Goal: Find specific page/section: Find specific page/section

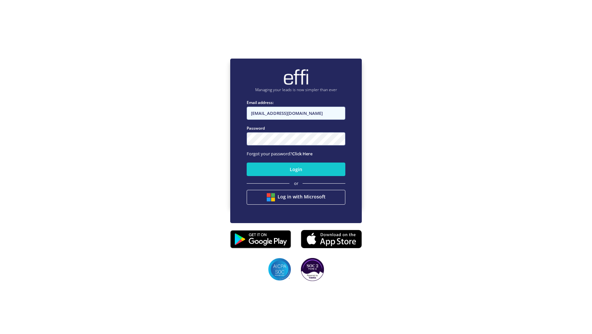
click at [302, 113] on input "[EMAIL_ADDRESS][DOMAIN_NAME]" at bounding box center [296, 113] width 99 height 13
type input "[EMAIL_ADDRESS][DOMAIN_NAME]"
click at [264, 176] on div "Login or Log in with Microsoft" at bounding box center [296, 184] width 99 height 48
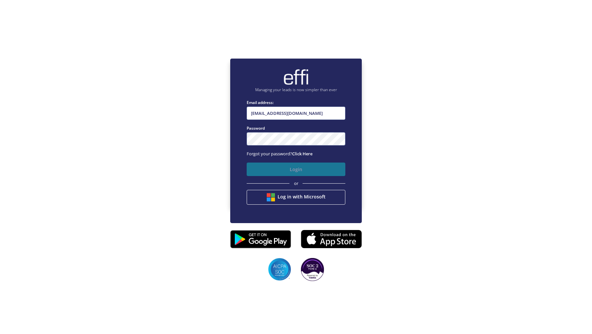
click at [266, 171] on button "Login" at bounding box center [296, 168] width 99 height 13
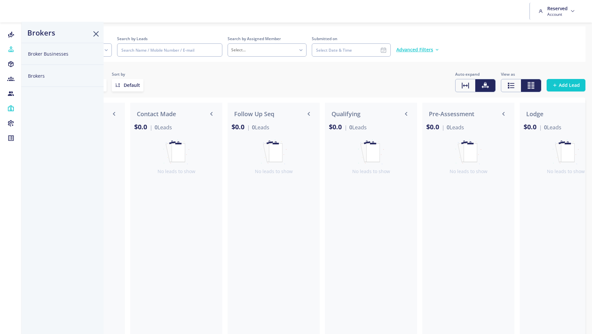
click at [33, 71] on button "Brokers" at bounding box center [62, 76] width 82 height 22
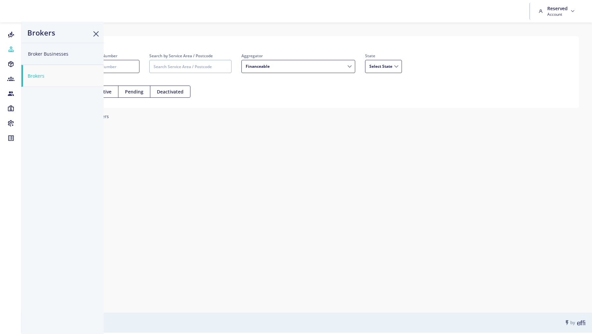
click at [112, 64] on input "Search by Broker name / Mobile Number" at bounding box center [90, 66] width 99 height 13
click at [127, 66] on input "Search by Broker name / Mobile Number" at bounding box center [90, 66] width 99 height 13
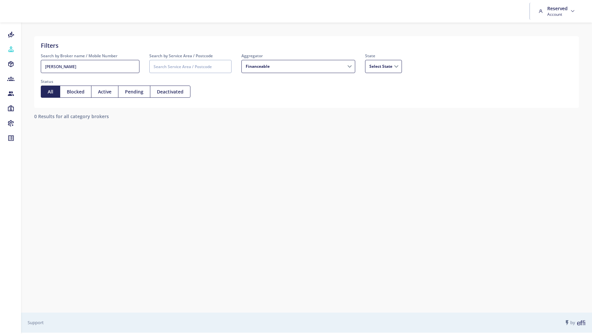
drag, startPoint x: 78, startPoint y: 69, endPoint x: 20, endPoint y: 69, distance: 58.2
click at [20, 69] on div "Referrers Leads Workflows Forms Filters Search by Broker name / Mobile Number […" at bounding box center [296, 166] width 592 height 332
type input "k"
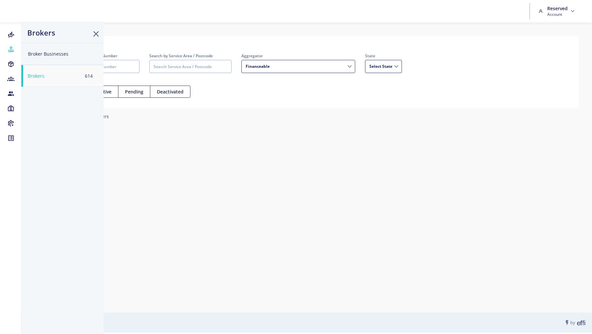
click at [35, 71] on button "Brokers 614" at bounding box center [62, 76] width 82 height 22
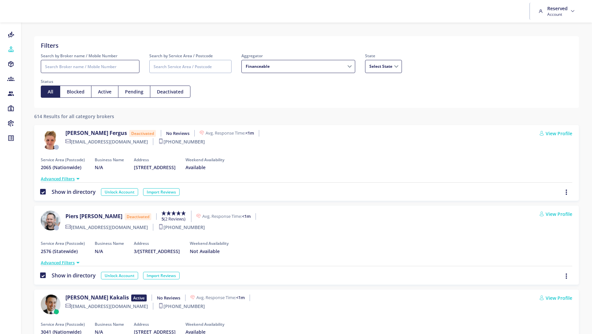
click at [116, 65] on input "Search by Broker name / Mobile Number" at bounding box center [90, 66] width 99 height 13
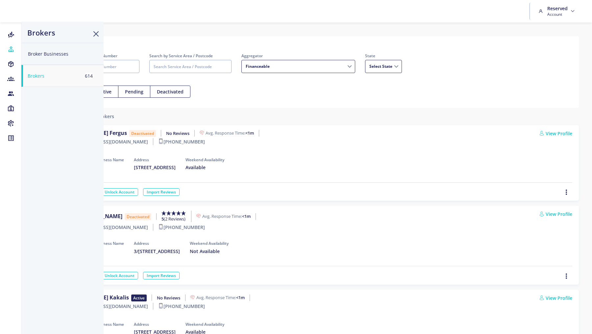
click at [36, 56] on button "Broker Businesses" at bounding box center [62, 54] width 82 height 22
select select
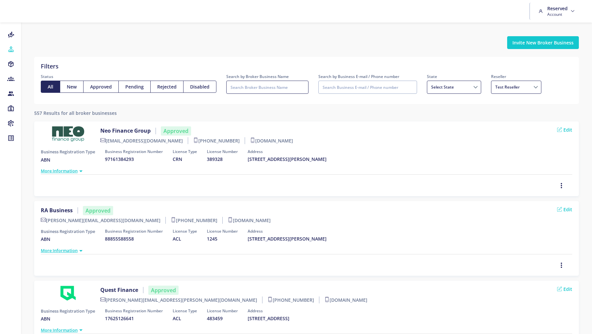
click at [286, 88] on input "Search by Broker Business Name" at bounding box center [267, 87] width 82 height 13
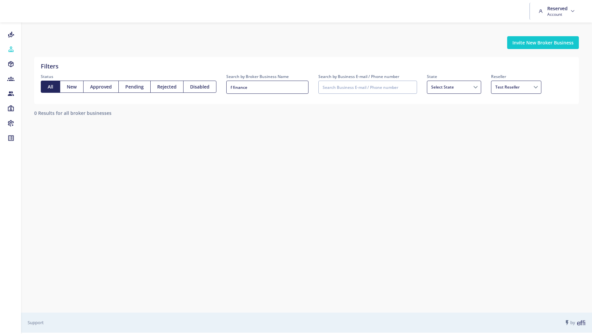
click at [230, 88] on input "f finance" at bounding box center [267, 87] width 82 height 13
type input "k finance"
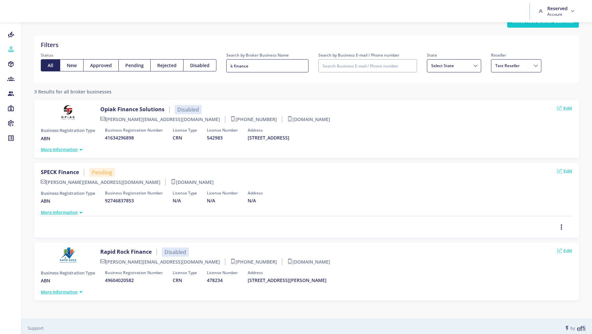
scroll to position [25, 0]
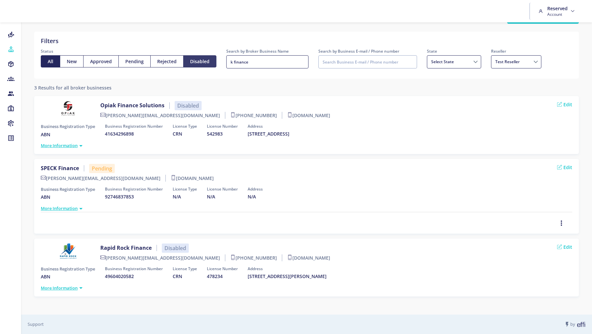
drag, startPoint x: 250, startPoint y: 62, endPoint x: 208, endPoint y: 62, distance: 42.1
click at [208, 62] on div "Filters Status All New Approved Pending Rejected Disabled Search by Broker Busi…" at bounding box center [306, 54] width 541 height 37
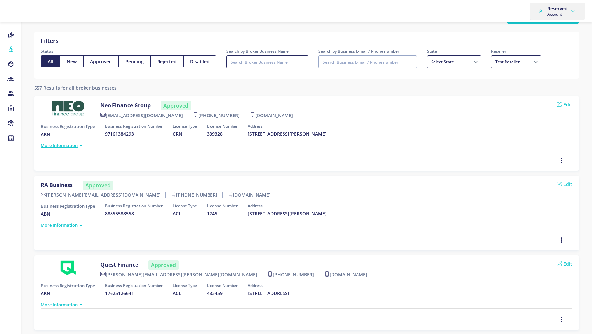
click at [576, 13] on link "Reserved Account" at bounding box center [557, 11] width 42 height 17
click at [570, 10] on link "Reserved Account" at bounding box center [557, 11] width 42 height 17
click at [568, 13] on link "Reserved Account" at bounding box center [557, 11] width 42 height 17
click at [557, 35] on link "Sign Out" at bounding box center [559, 38] width 52 height 10
